Goal: Information Seeking & Learning: Find specific page/section

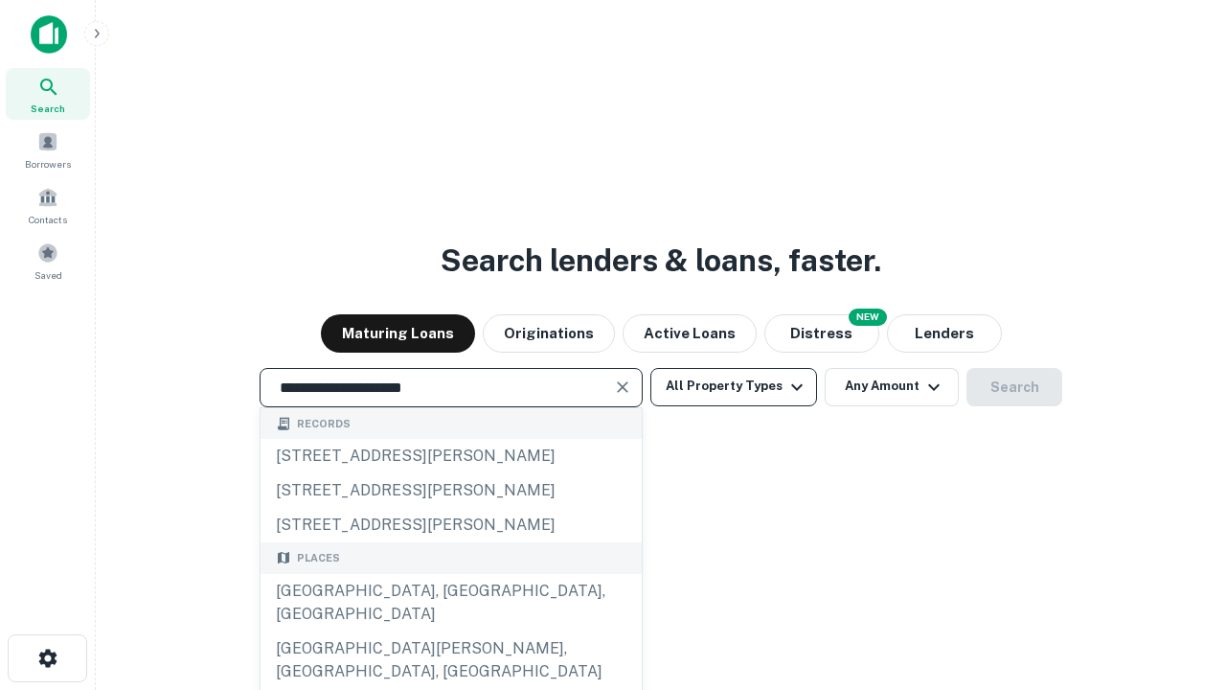
click at [450, 631] on div "[GEOGRAPHIC_DATA], [GEOGRAPHIC_DATA], [GEOGRAPHIC_DATA]" at bounding box center [451, 602] width 381 height 57
click at [734, 386] on button "All Property Types" at bounding box center [734, 387] width 167 height 38
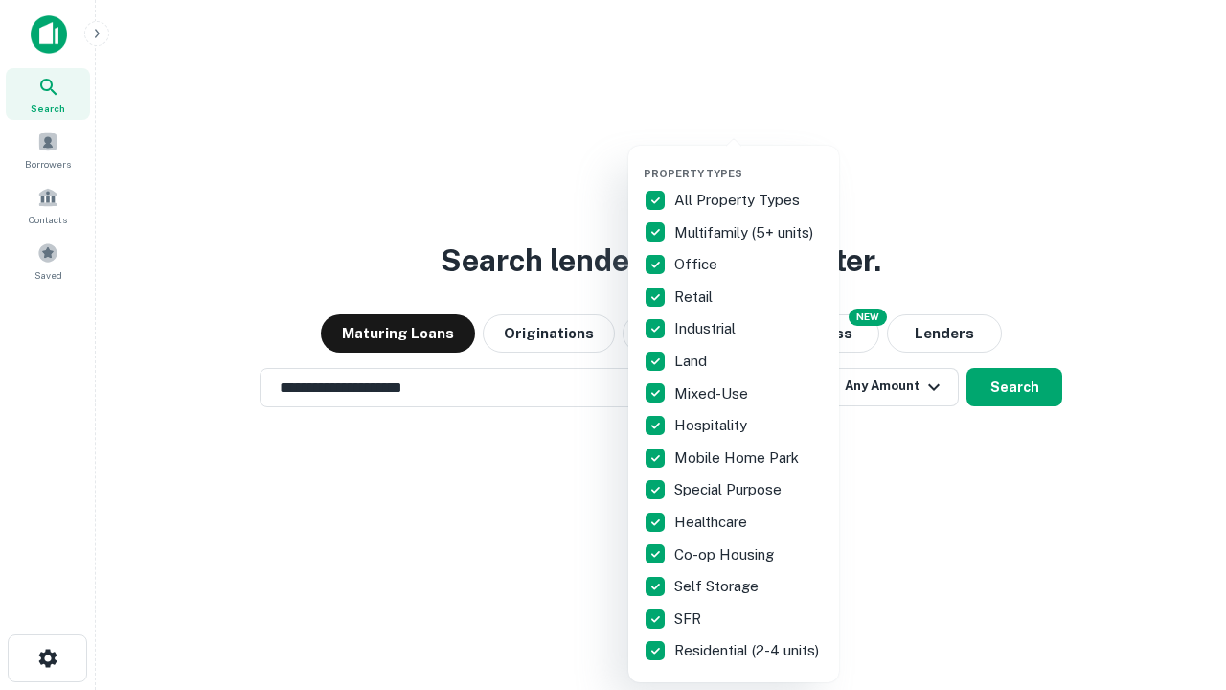
type input "**********"
click at [749, 161] on button "button" at bounding box center [749, 161] width 211 height 1
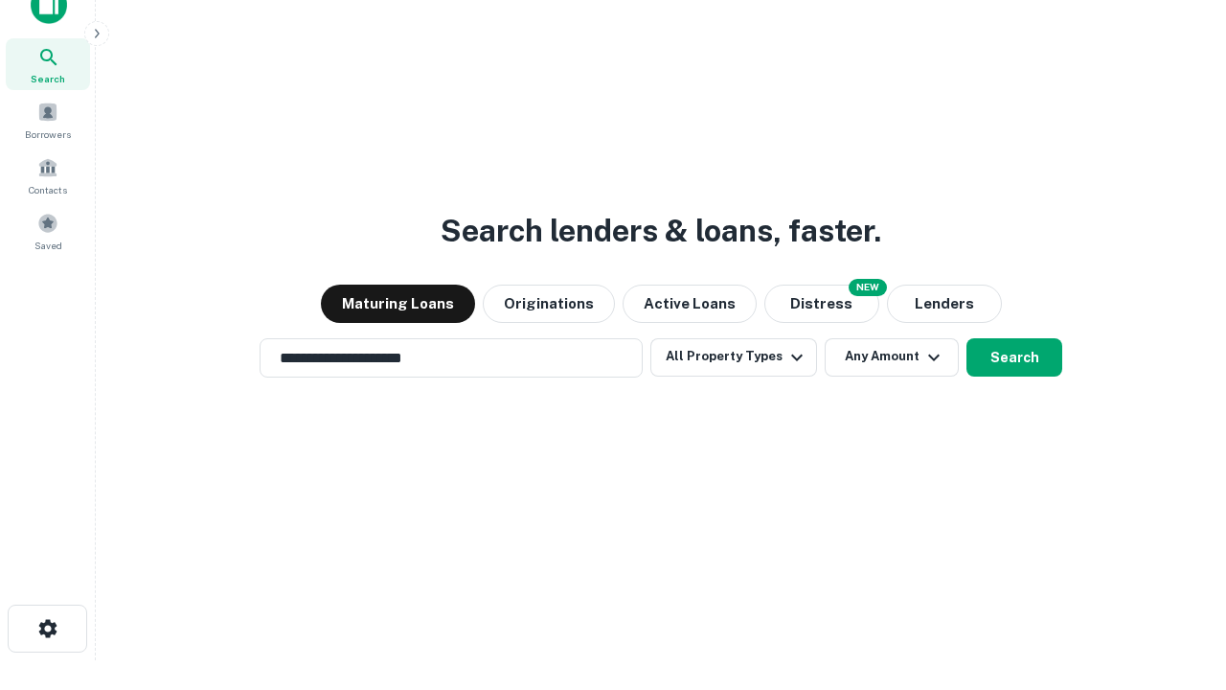
scroll to position [11, 231]
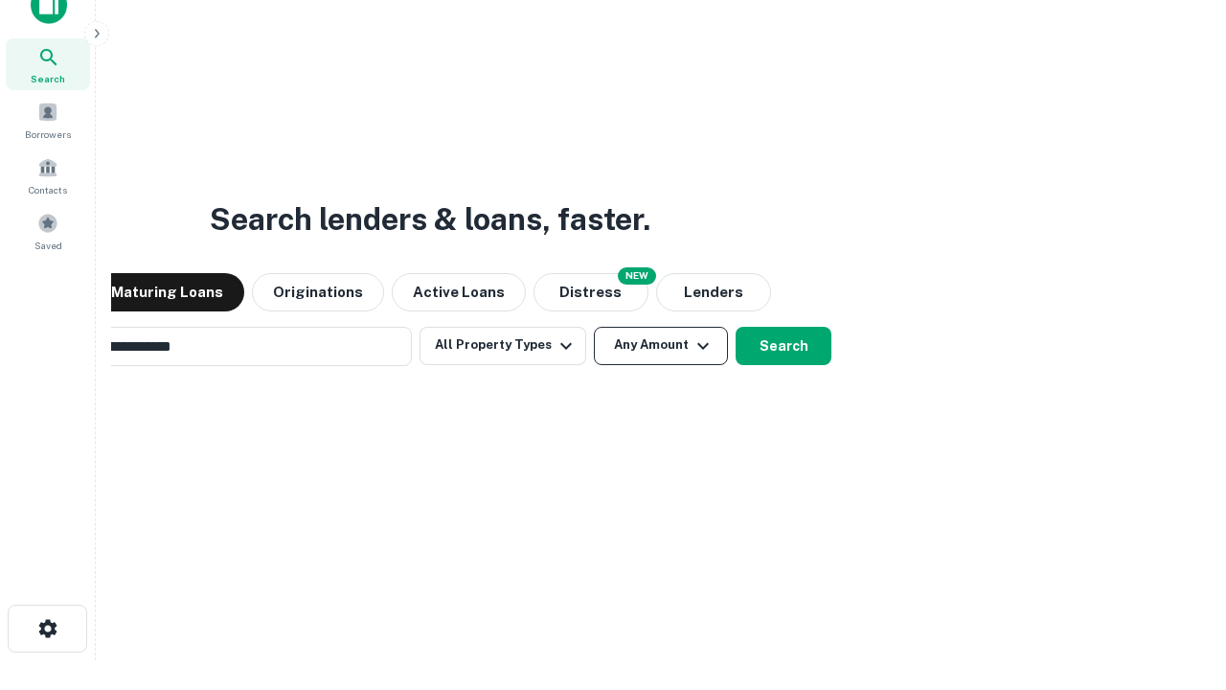
click at [594, 327] on button "Any Amount" at bounding box center [661, 346] width 134 height 38
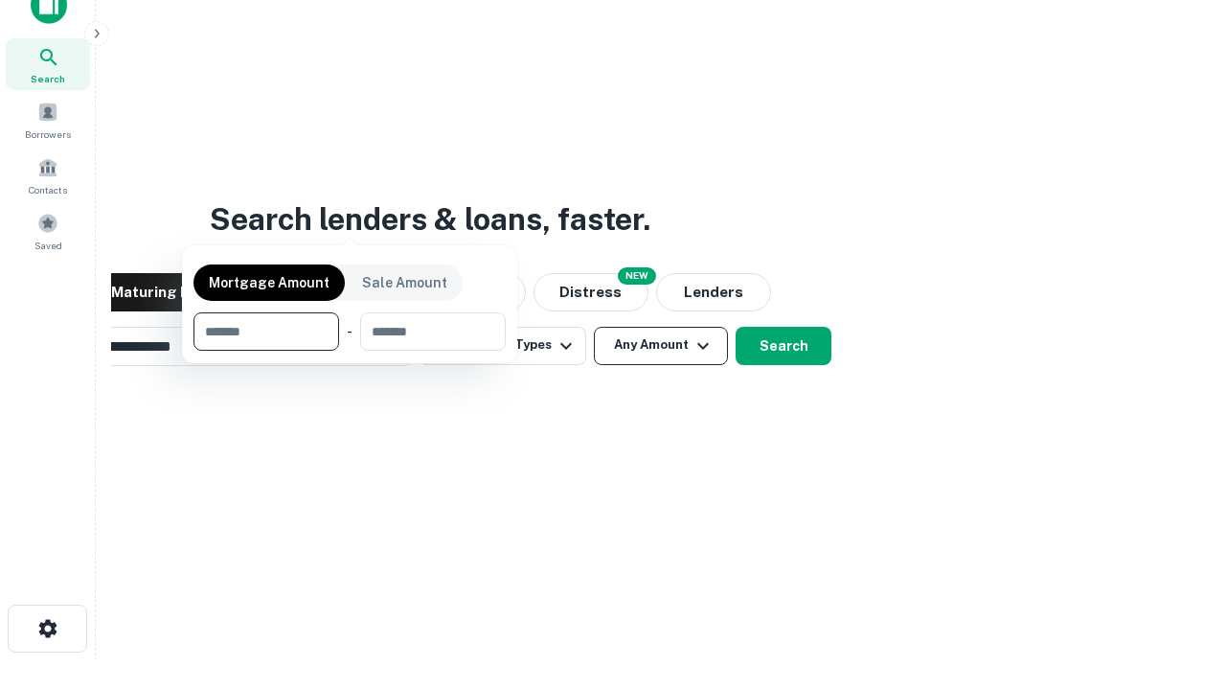
scroll to position [31, 0]
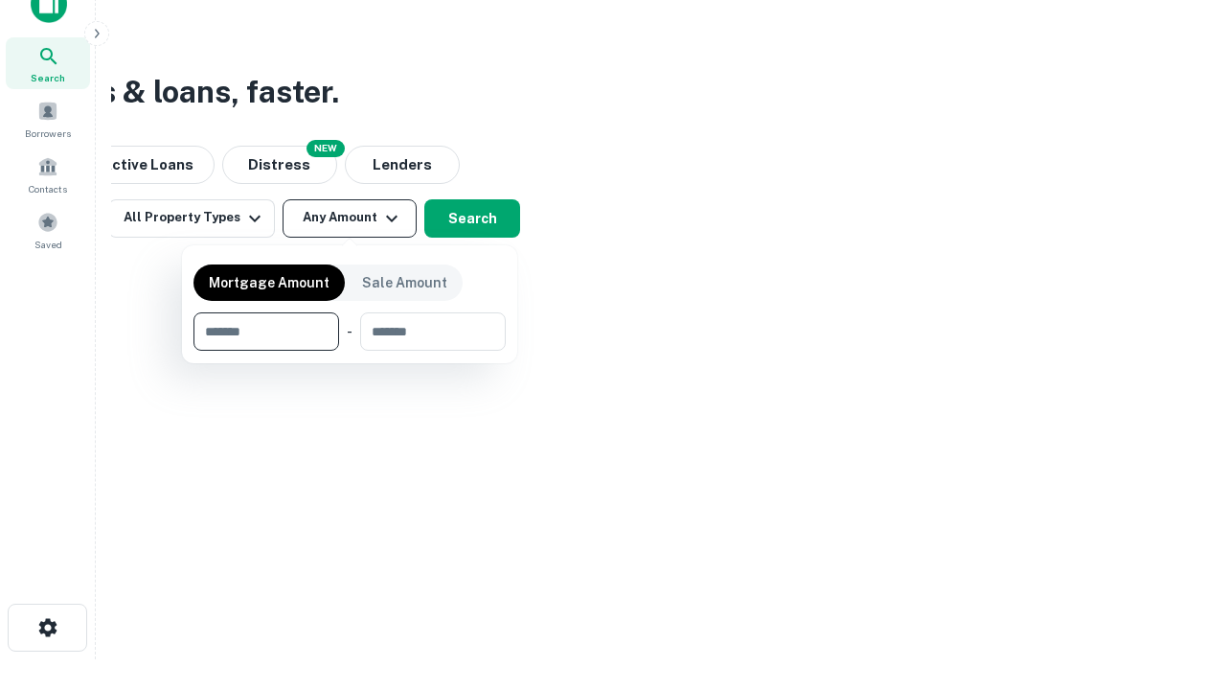
type input "*******"
click at [350, 351] on button "button" at bounding box center [350, 351] width 312 height 1
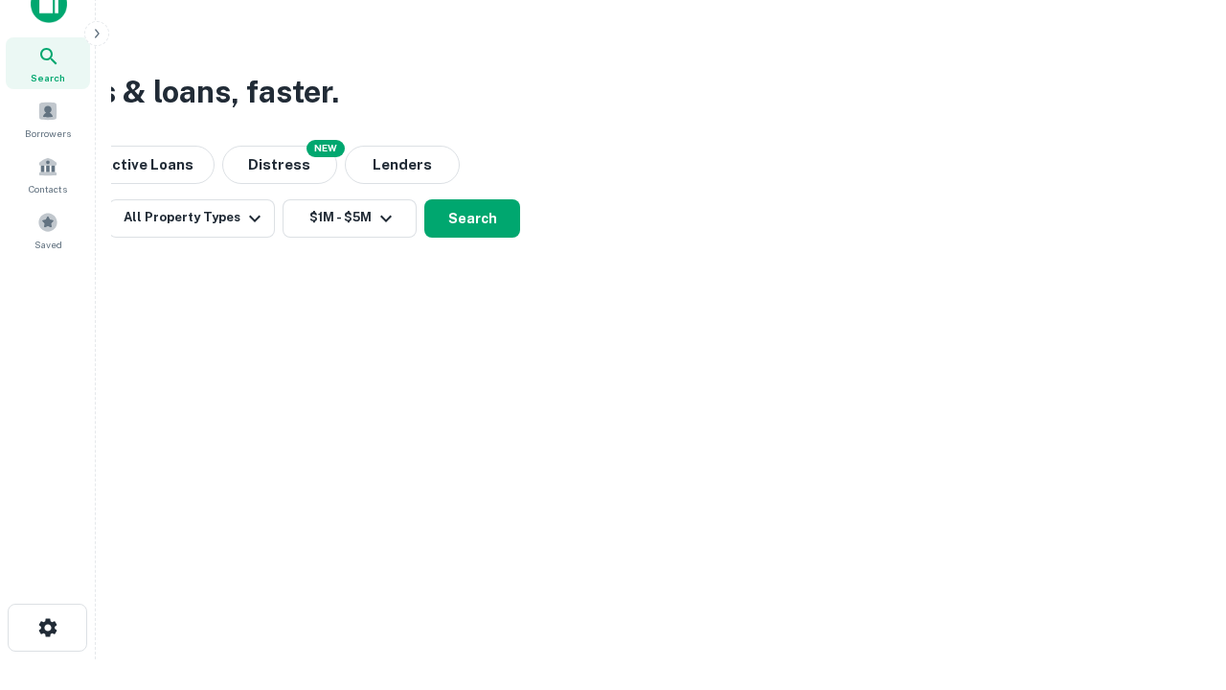
scroll to position [30, 0]
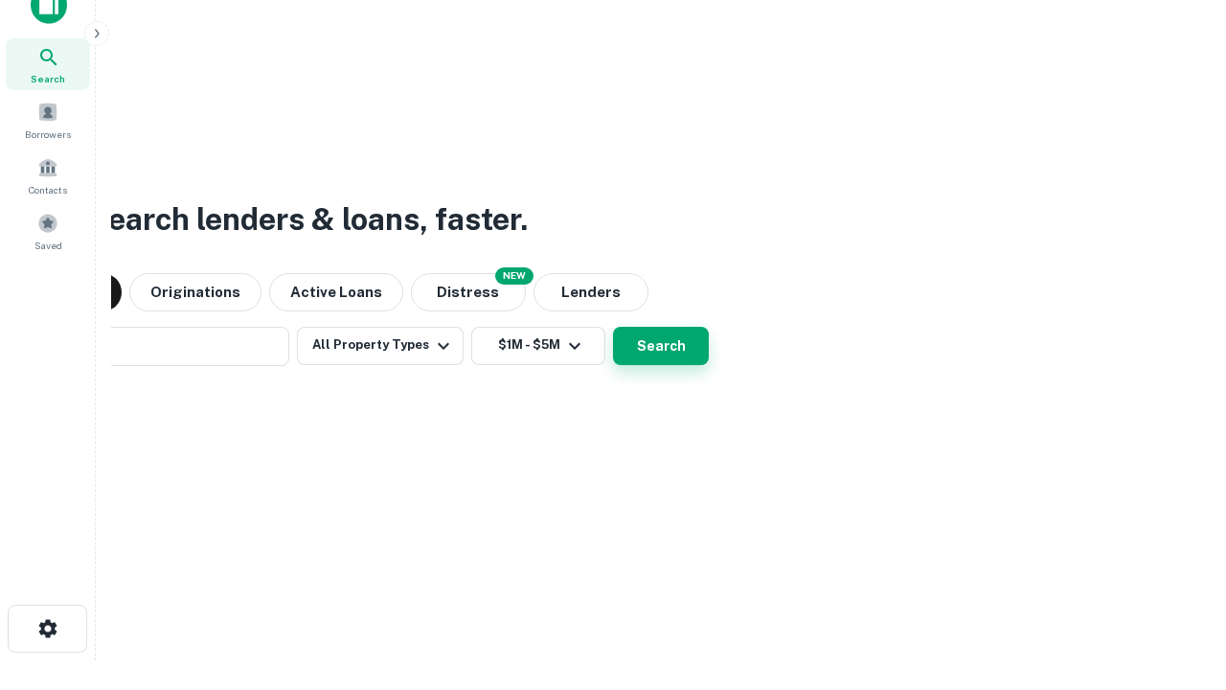
click at [613, 327] on button "Search" at bounding box center [661, 346] width 96 height 38
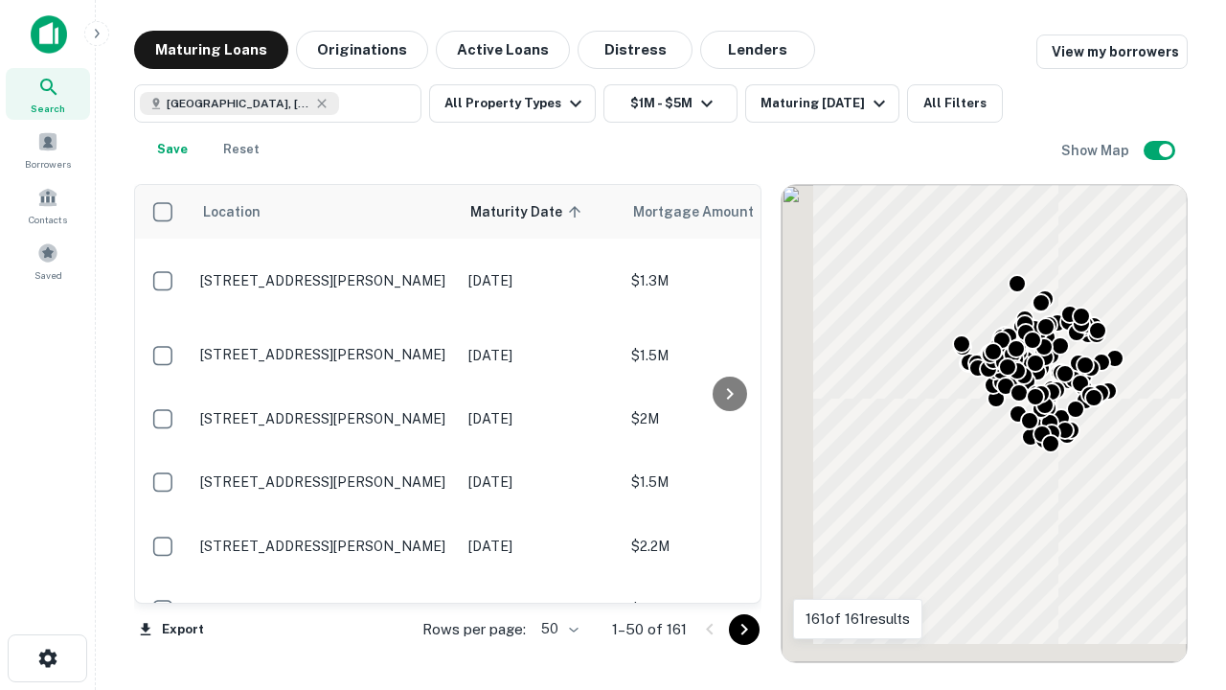
click at [557, 629] on body "Search Borrowers Contacts Saved Maturing Loans Originations Active Loans Distre…" at bounding box center [613, 345] width 1226 height 690
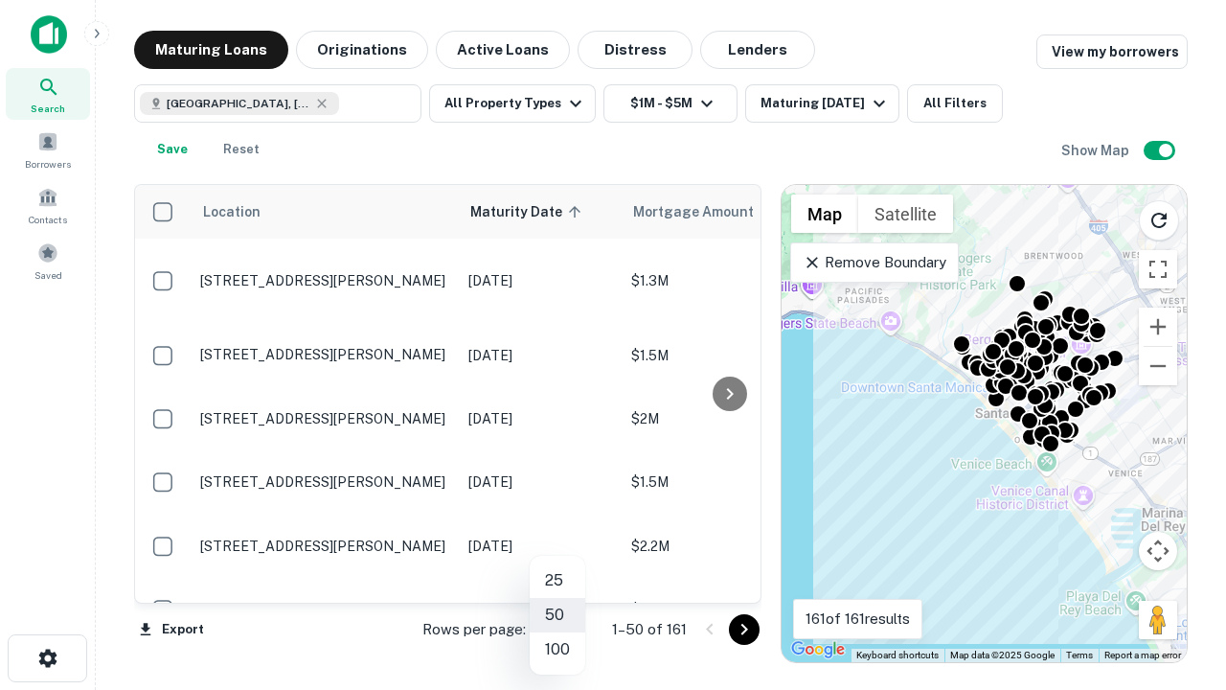
click at [558, 581] on li "25" at bounding box center [558, 580] width 56 height 34
